Goal: Transaction & Acquisition: Obtain resource

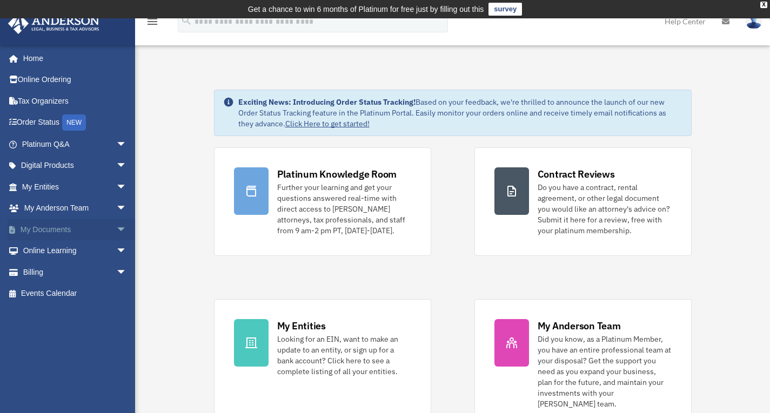
click at [66, 228] on link "My Documents arrow_drop_down" at bounding box center [76, 230] width 136 height 22
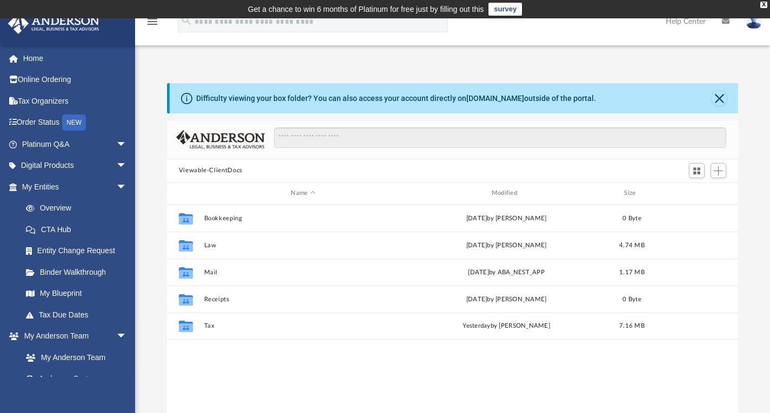
scroll to position [237, 563]
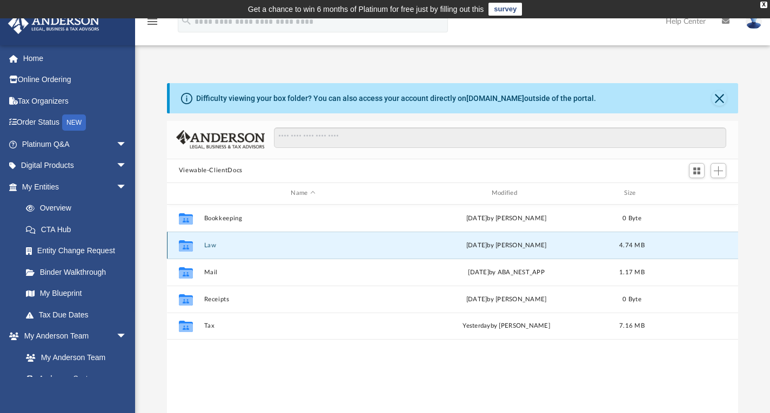
click at [245, 246] on button "Law" at bounding box center [303, 244] width 198 height 7
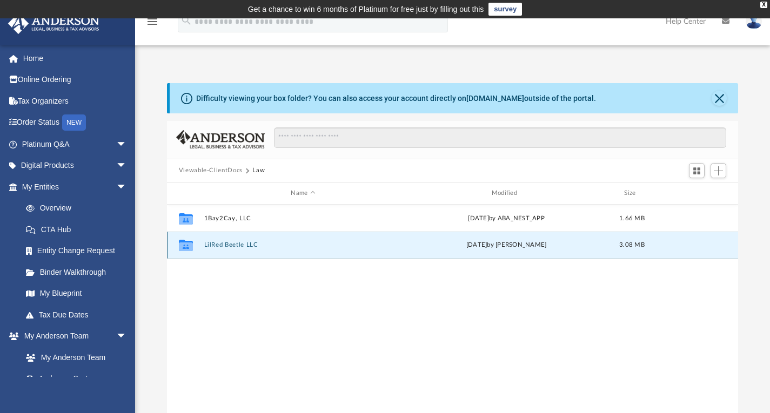
click at [245, 246] on button "LilRed Beetle LLC" at bounding box center [303, 244] width 198 height 7
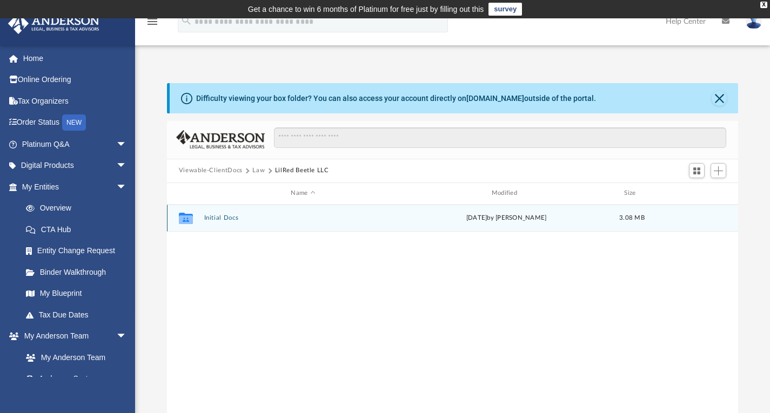
click at [224, 218] on button "Initial Docs" at bounding box center [303, 217] width 198 height 7
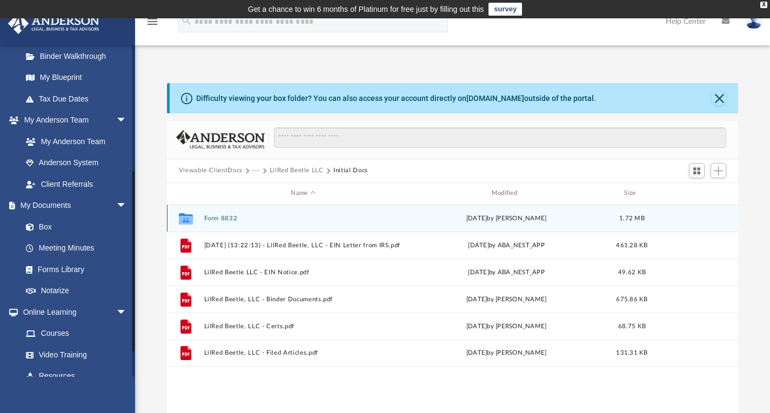
scroll to position [270, 0]
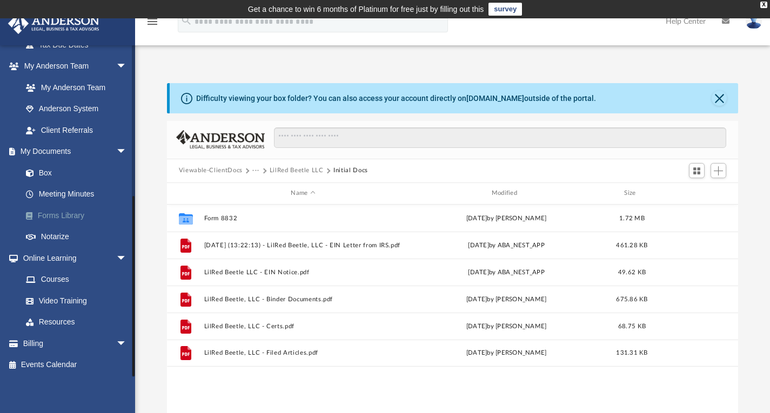
click at [63, 210] on link "Forms Library" at bounding box center [79, 216] width 128 height 22
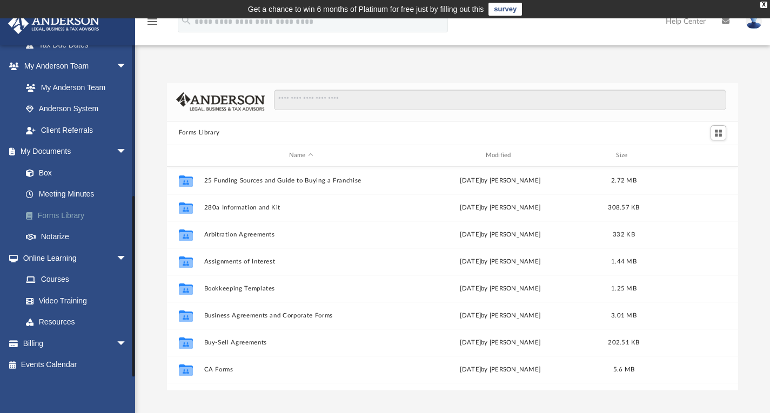
scroll to position [237, 563]
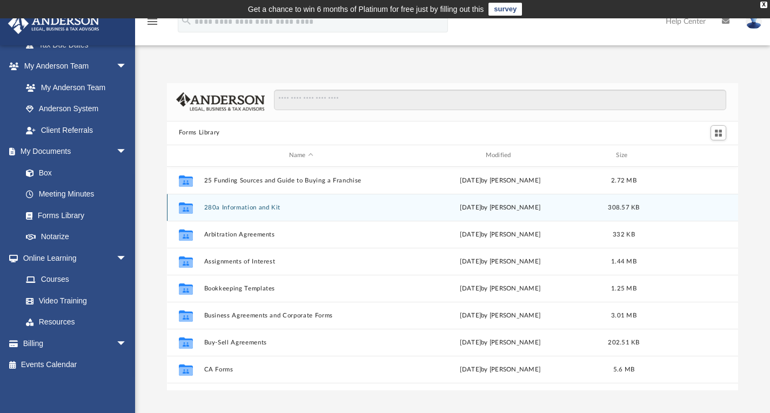
click at [261, 208] on button "280a Information and Kit" at bounding box center [301, 207] width 194 height 7
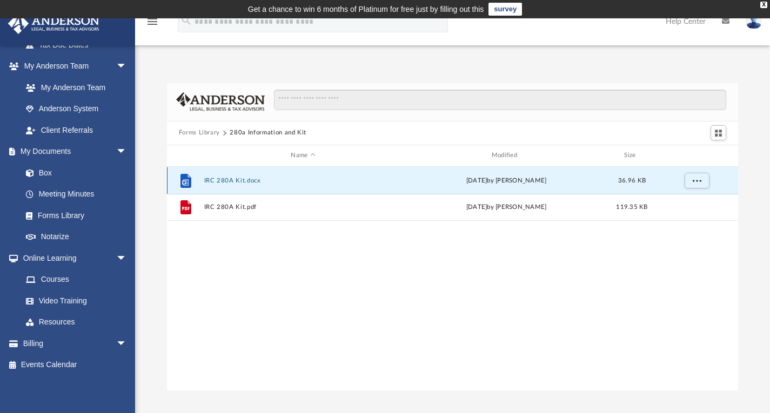
click at [227, 178] on button "IRC 280A Kit.docx" at bounding box center [303, 180] width 198 height 7
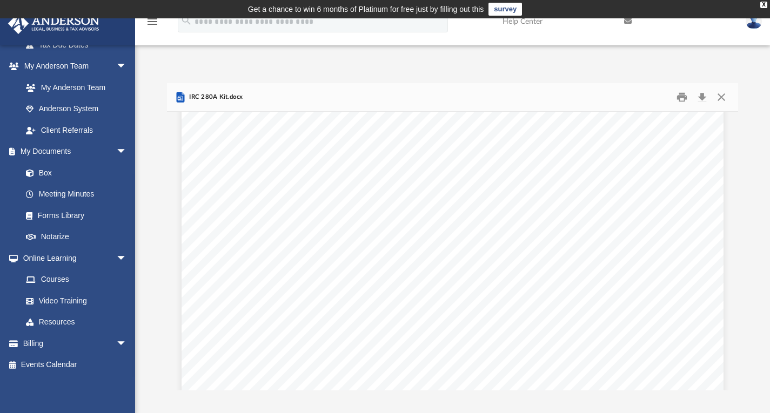
scroll to position [0, 0]
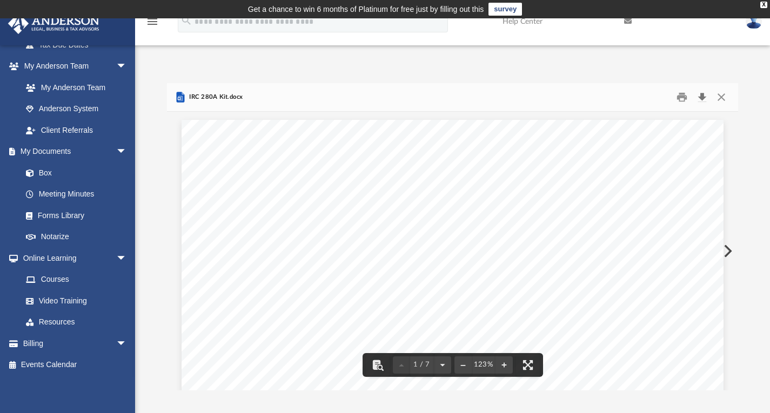
click at [704, 97] on button "Download" at bounding box center [701, 97] width 19 height 17
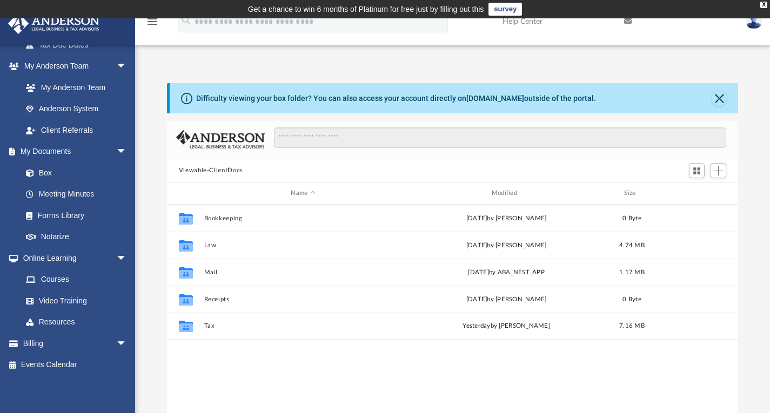
scroll to position [237, 563]
click at [77, 212] on link "Forms Library" at bounding box center [79, 216] width 128 height 22
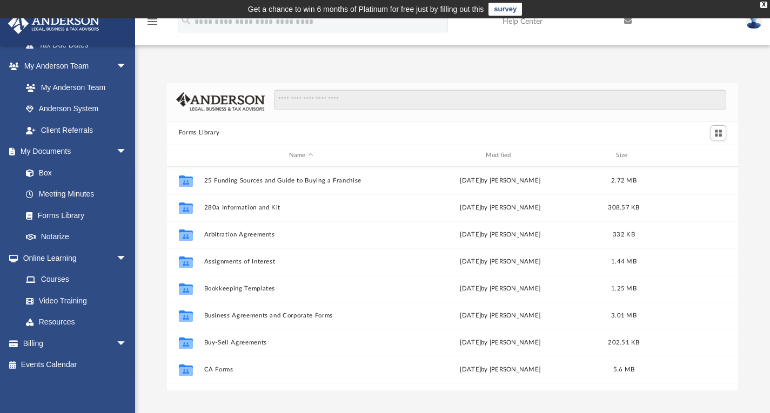
scroll to position [237, 563]
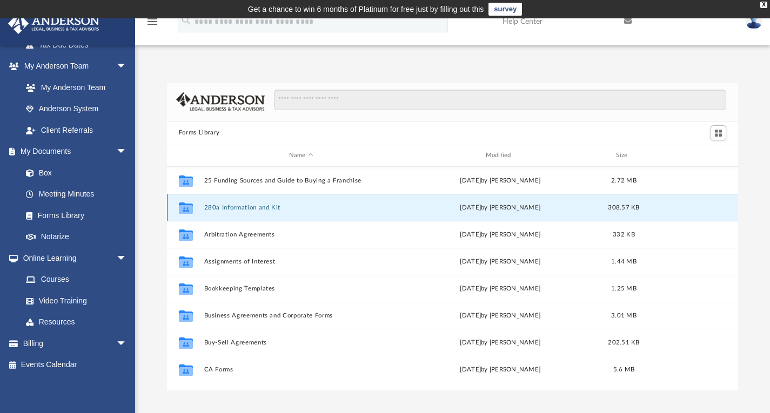
click at [232, 204] on button "280a Information and Kit" at bounding box center [301, 207] width 194 height 7
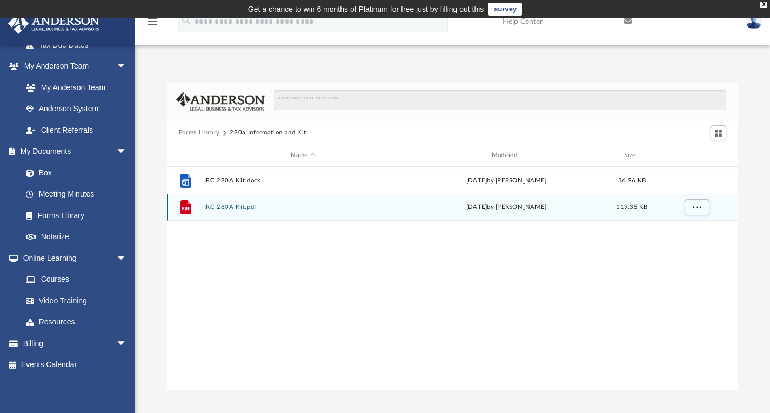
click at [232, 204] on button "IRC 280A Kit.pdf" at bounding box center [303, 207] width 198 height 7
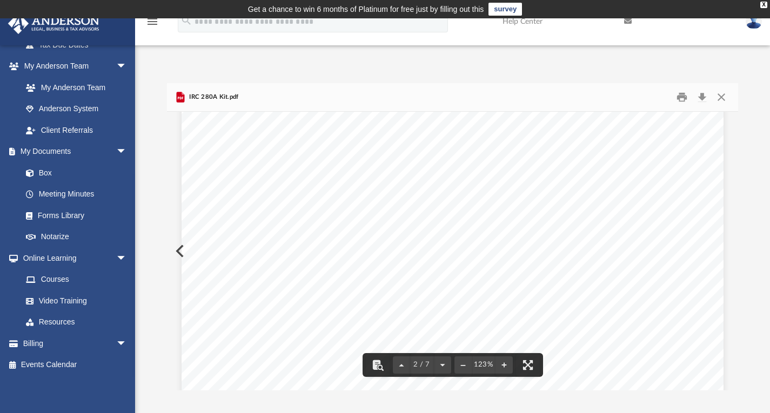
scroll to position [810, 0]
click at [181, 250] on div "I wrote most of this article several years for a business newsletter. I have ma…" at bounding box center [452, 377] width 542 height 701
click at [181, 251] on div "I wrote most of this article several years for a business newsletter. I have ma…" at bounding box center [452, 377] width 542 height 701
click at [181, 246] on div "I wrote most of this article several years for a business newsletter. I have ma…" at bounding box center [452, 377] width 542 height 701
click at [164, 251] on div "Forms Library 280a Information and Kit Name Modified Size File IRC 280A Kit.doc…" at bounding box center [452, 236] width 635 height 307
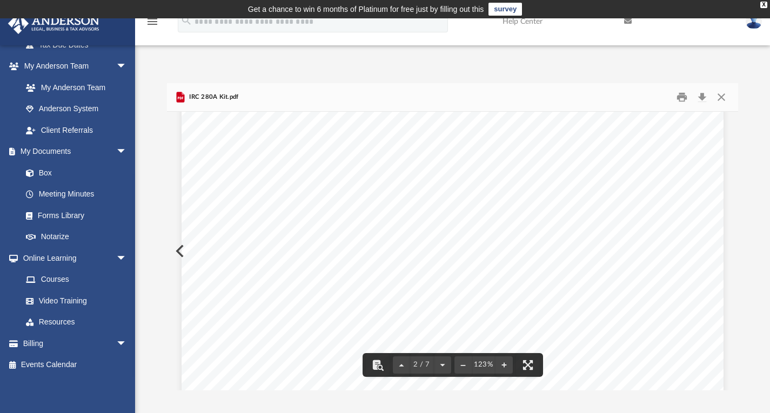
click at [181, 248] on div "I wrote most of this article several years for a business newsletter. I have ma…" at bounding box center [452, 377] width 542 height 701
click at [173, 250] on button "Preview" at bounding box center [179, 251] width 24 height 30
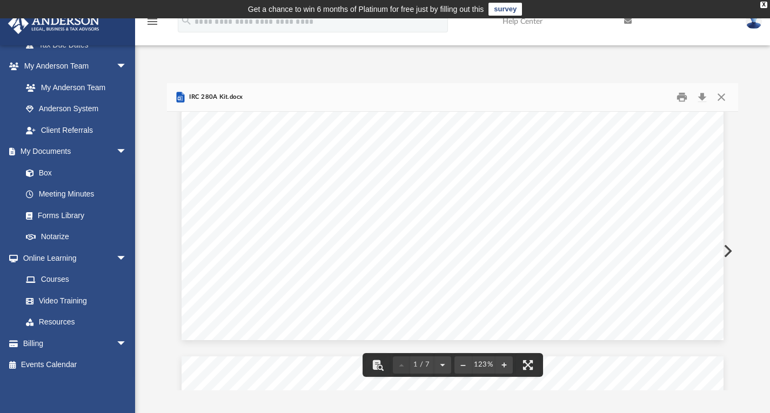
scroll to position [486, 0]
click at [727, 250] on button "Preview" at bounding box center [727, 251] width 24 height 30
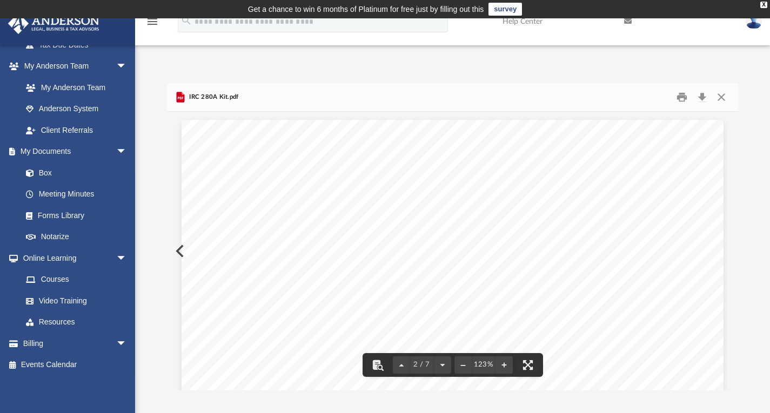
scroll to position [987, 0]
click at [66, 216] on link "Forms Library" at bounding box center [79, 216] width 128 height 22
click at [152, 23] on icon "menu" at bounding box center [152, 21] width 13 height 13
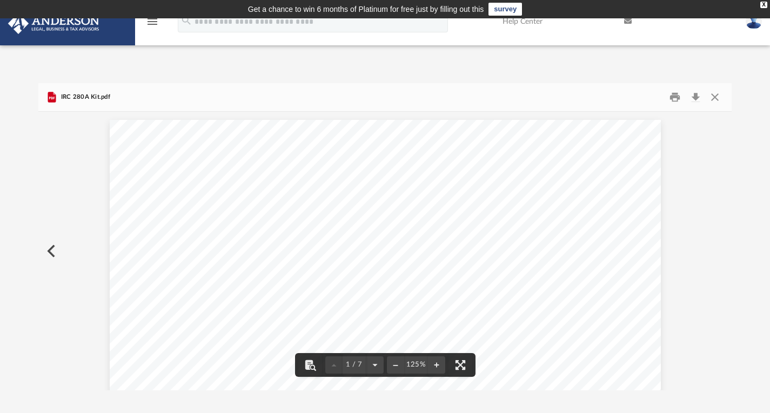
scroll to position [237, 684]
click at [152, 23] on icon "menu" at bounding box center [152, 21] width 13 height 13
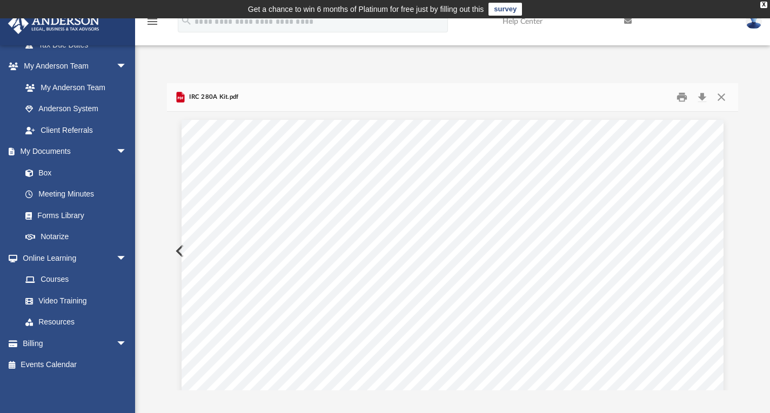
scroll to position [237, 563]
click at [76, 211] on link "Forms Library" at bounding box center [79, 216] width 128 height 22
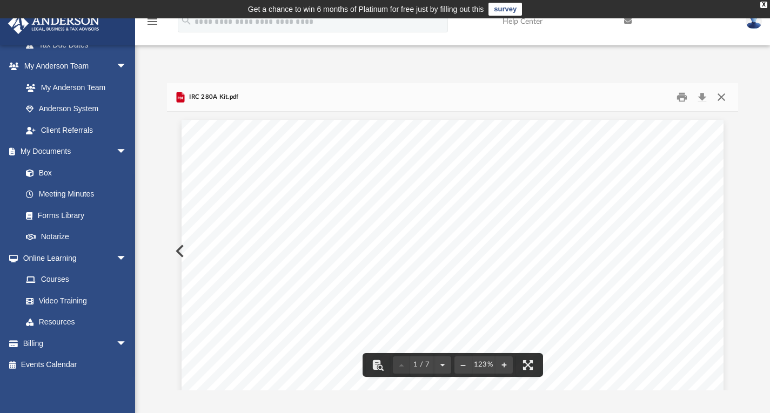
click at [720, 96] on button "Close" at bounding box center [720, 97] width 19 height 17
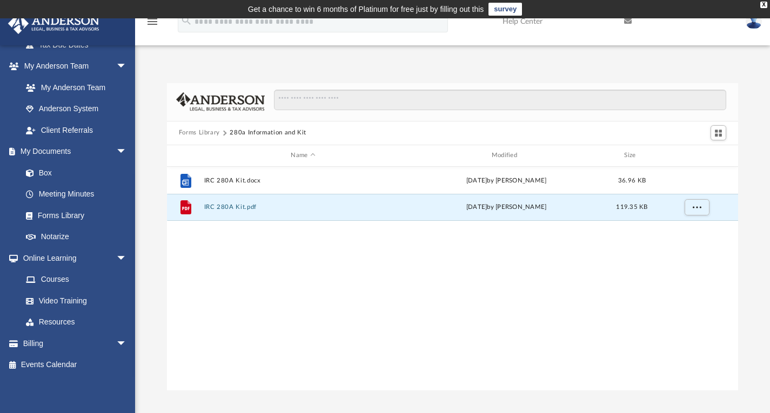
click at [197, 134] on button "Forms Library" at bounding box center [199, 133] width 41 height 10
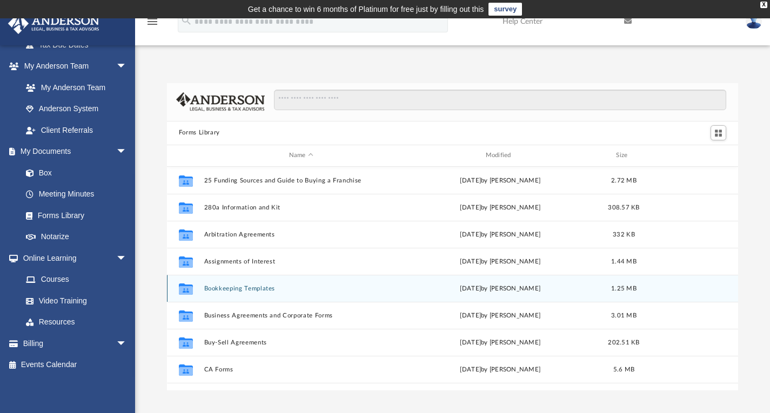
click at [243, 289] on button "Bookkeeping Templates" at bounding box center [301, 288] width 194 height 7
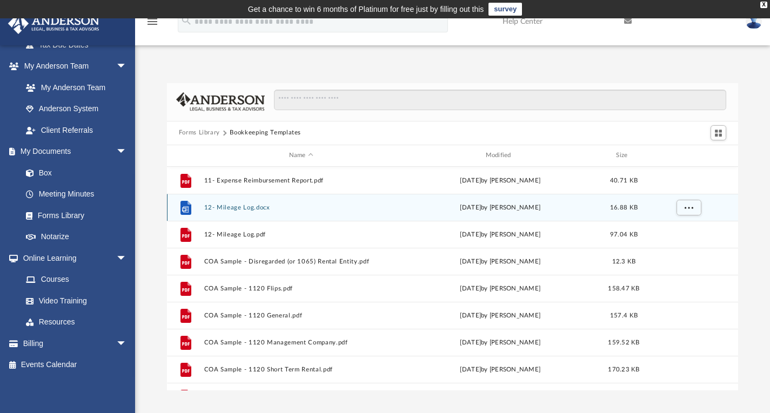
click at [222, 204] on button "12- Mileage Log.docx" at bounding box center [301, 207] width 194 height 7
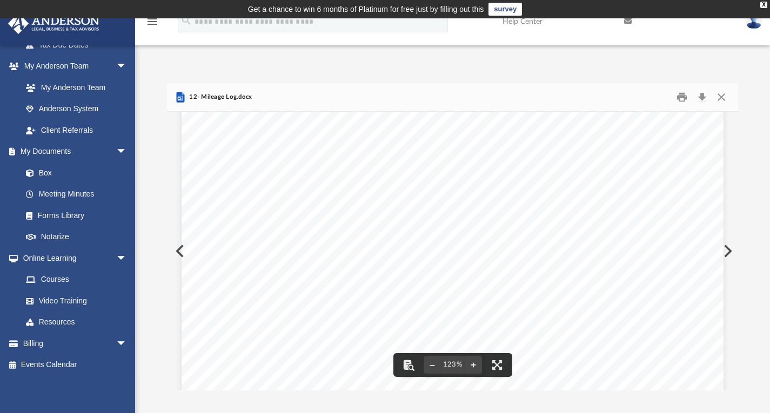
scroll to position [0, 0]
click at [698, 95] on button "Download" at bounding box center [701, 97] width 19 height 17
click at [723, 99] on button "Close" at bounding box center [720, 97] width 19 height 17
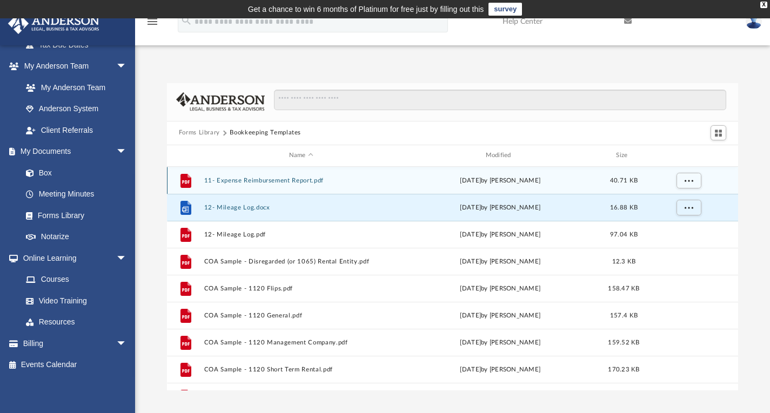
click at [261, 177] on button "11- Expense Reimbursement Report.pdf" at bounding box center [301, 180] width 194 height 7
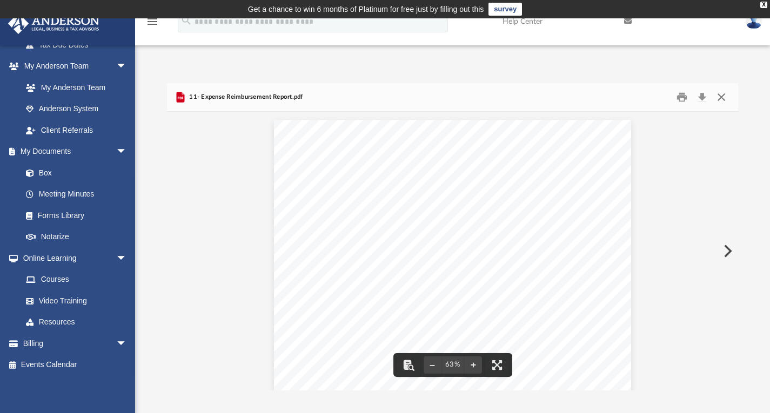
click at [720, 97] on button "Close" at bounding box center [720, 97] width 19 height 17
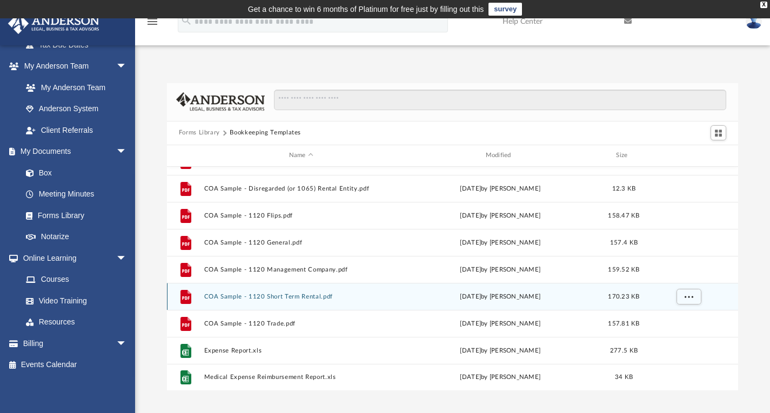
scroll to position [54, 0]
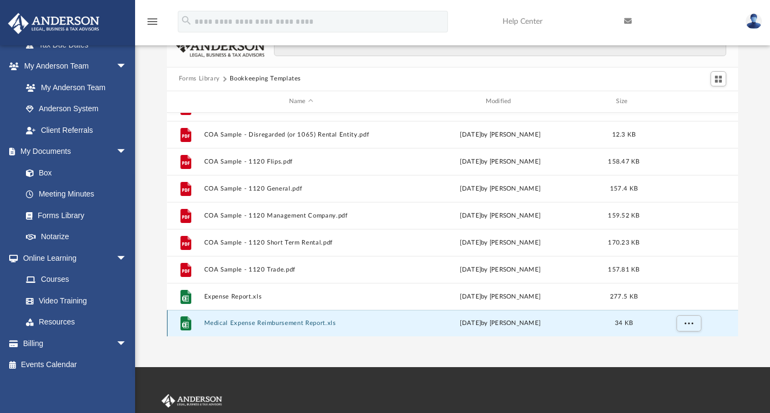
click at [250, 321] on button "Medical Expense Reimbursement Report.xls" at bounding box center [301, 323] width 194 height 7
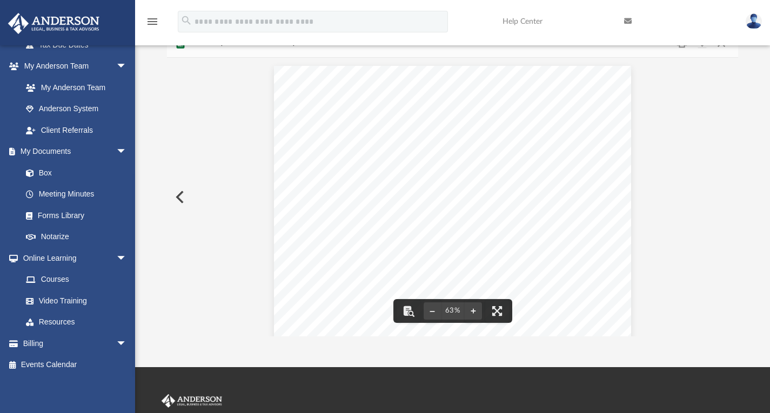
scroll to position [0, 0]
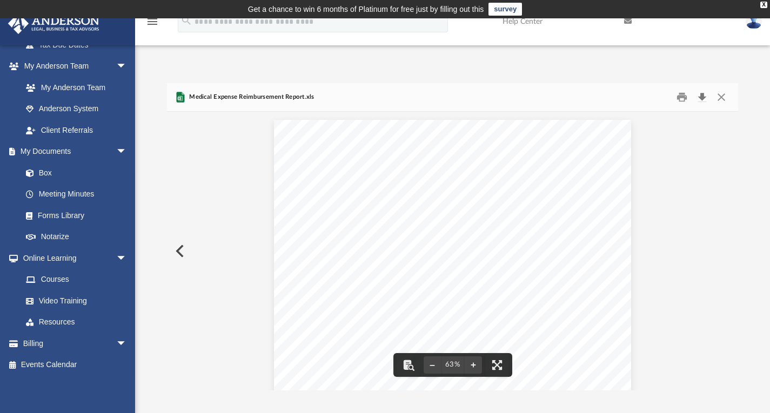
click at [703, 93] on button "Download" at bounding box center [701, 97] width 19 height 17
click at [724, 97] on button "Close" at bounding box center [720, 97] width 19 height 17
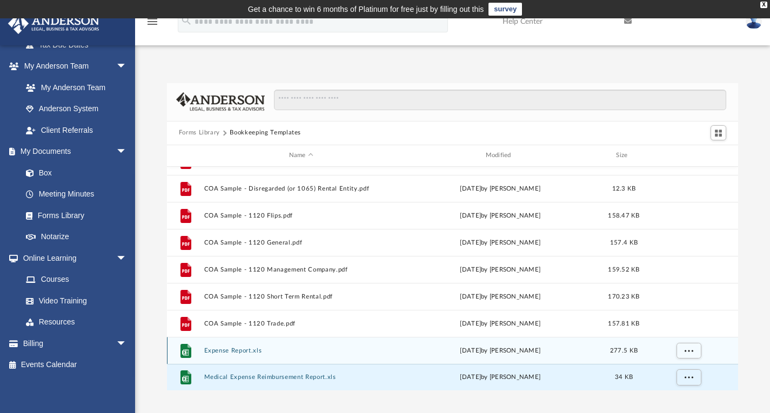
click at [237, 349] on button "Expense Report.xls" at bounding box center [301, 350] width 194 height 7
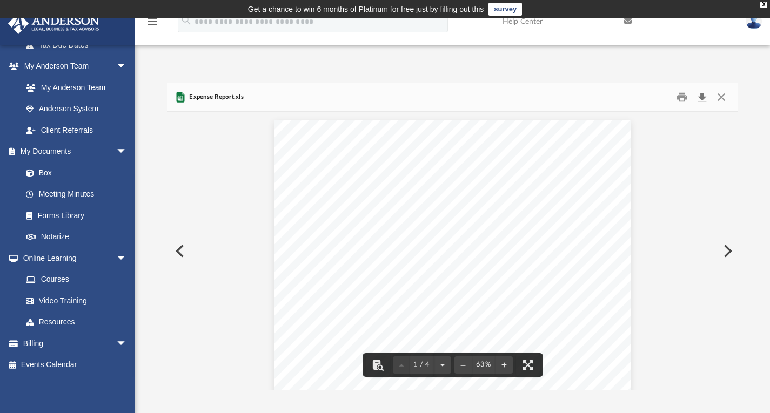
click at [702, 97] on button "Download" at bounding box center [701, 97] width 19 height 17
click at [718, 97] on button "Close" at bounding box center [720, 97] width 19 height 17
